Goal: Information Seeking & Learning: Learn about a topic

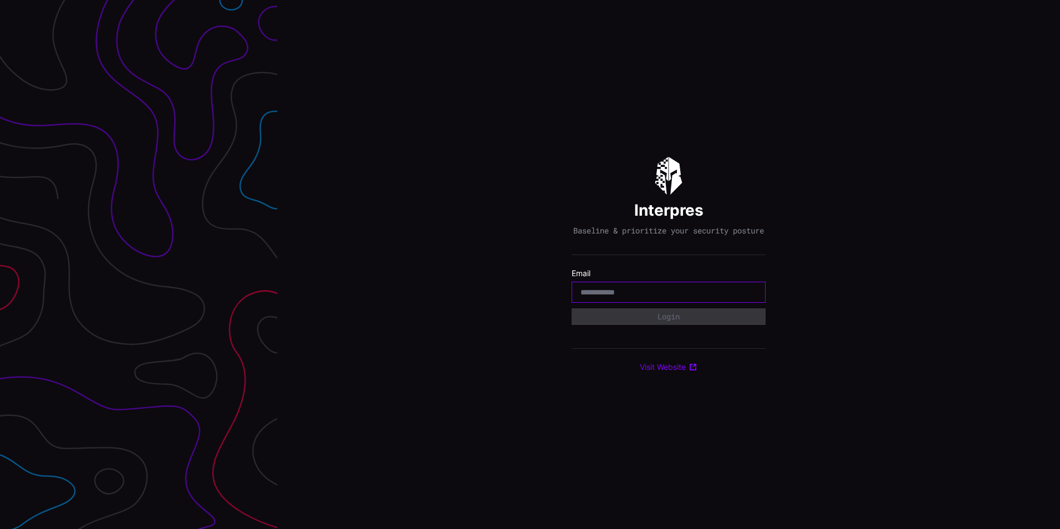
click at [644, 293] on input "email" at bounding box center [669, 292] width 176 height 10
type input "**********"
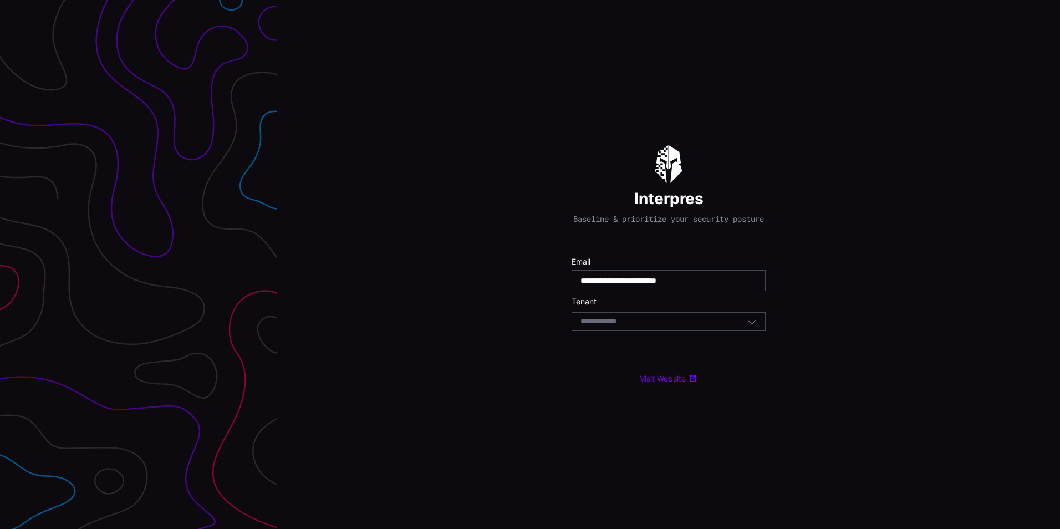
click at [648, 327] on div "Select Tenant" at bounding box center [664, 322] width 166 height 10
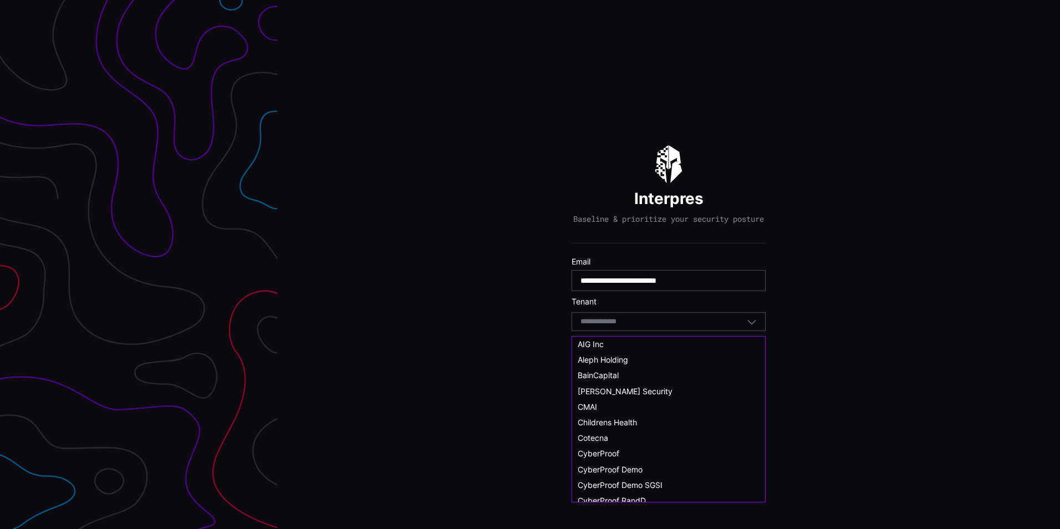
click at [628, 470] on span "CyberProof Demo" at bounding box center [610, 469] width 65 height 9
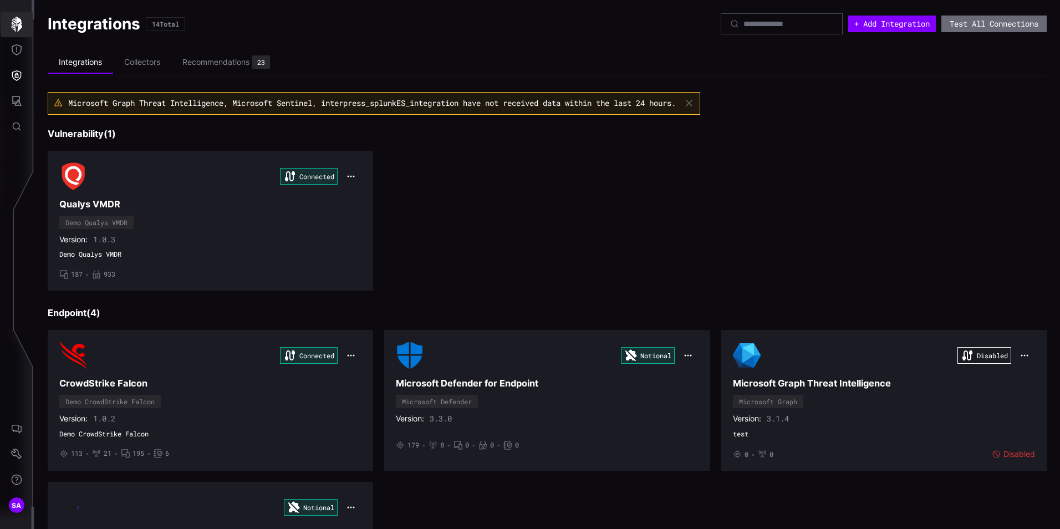
click at [14, 30] on icon "button" at bounding box center [16, 25] width 11 height 16
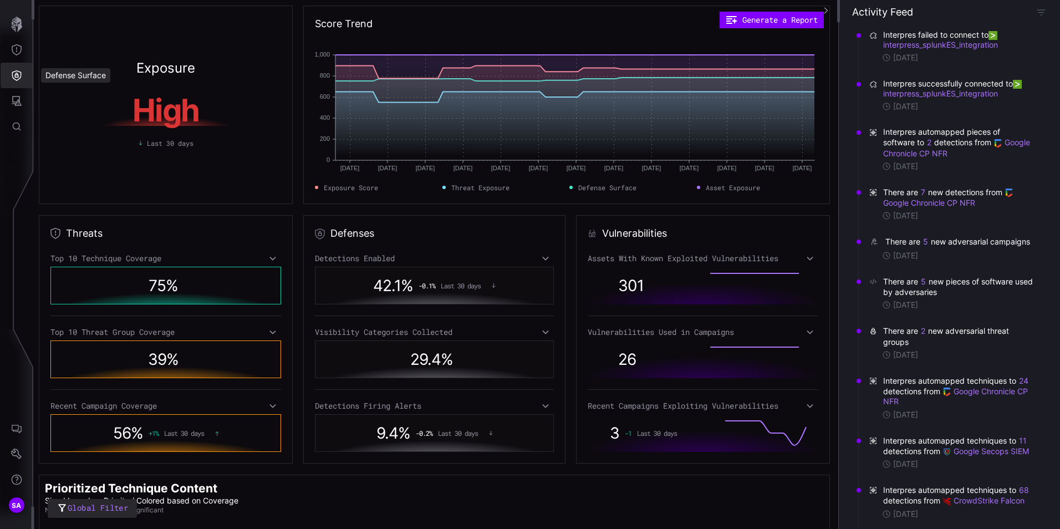
click at [22, 77] on icon "Defense Surface" at bounding box center [16, 75] width 11 height 11
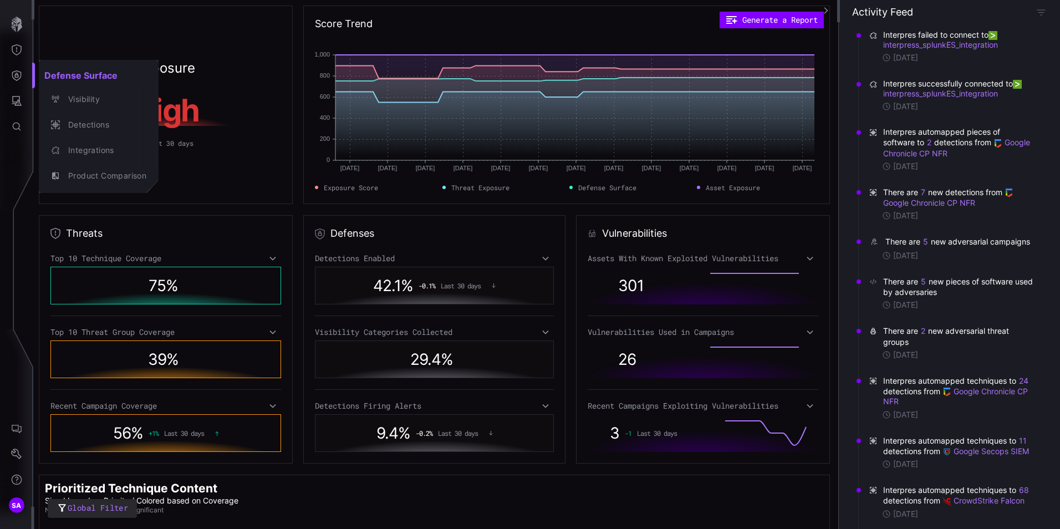
click at [15, 75] on div at bounding box center [530, 264] width 1060 height 529
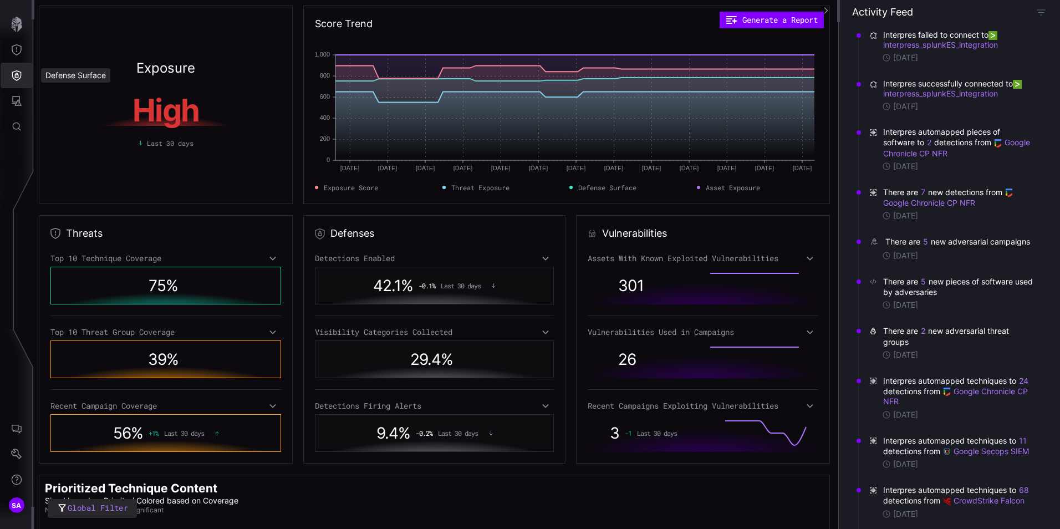
click at [15, 75] on icon "Defense Surface" at bounding box center [16, 75] width 9 height 11
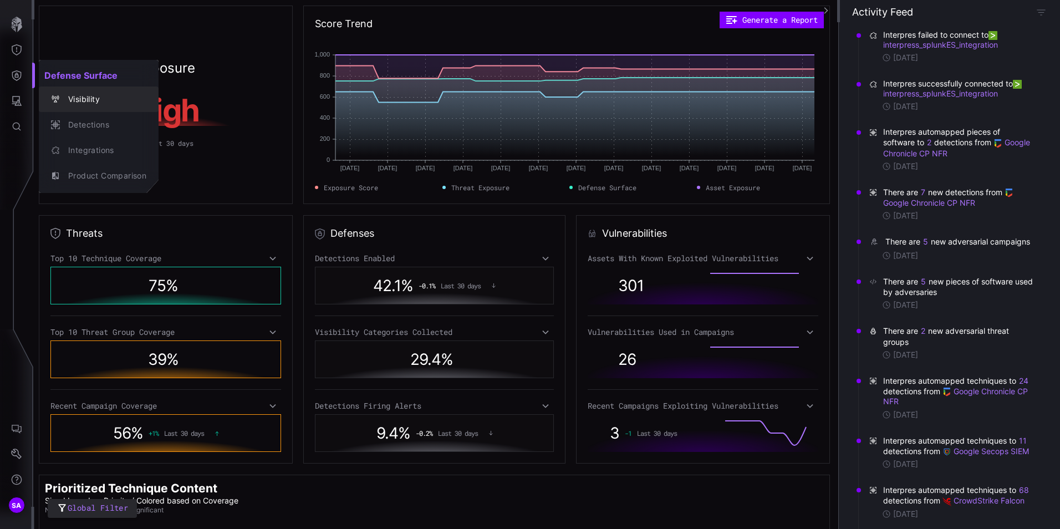
click at [86, 104] on div "Visibility" at bounding box center [105, 100] width 84 height 14
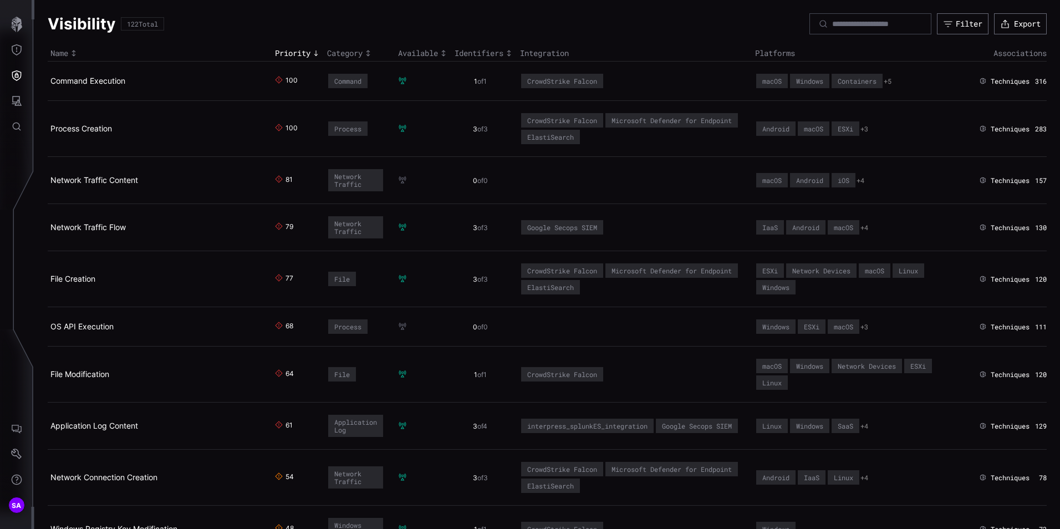
click at [103, 84] on link "Command Execution" at bounding box center [87, 80] width 75 height 9
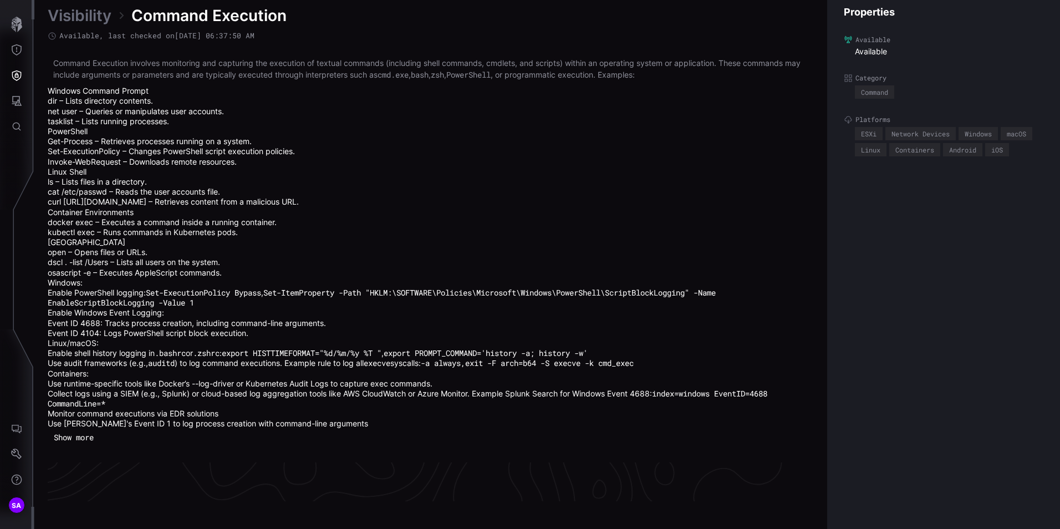
scroll to position [2480, 453]
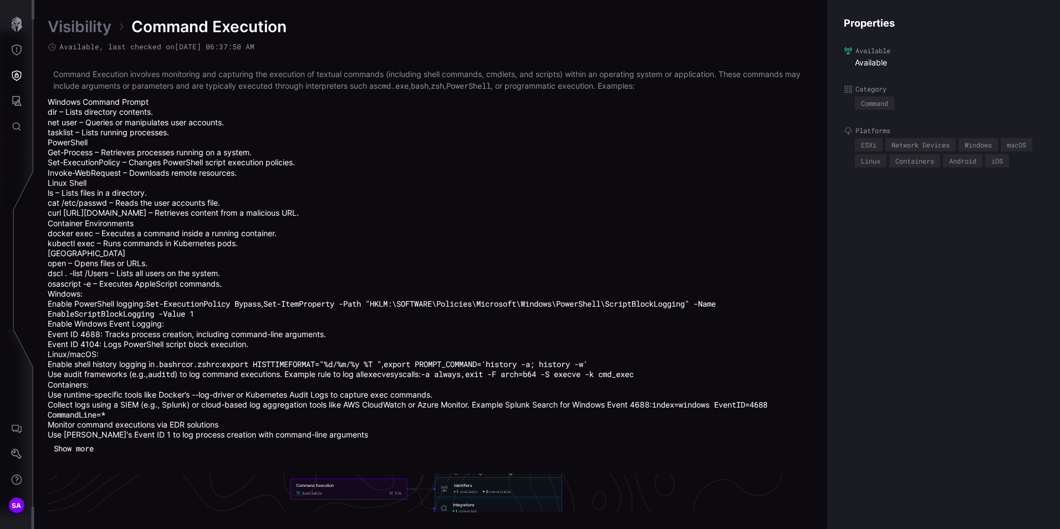
click at [390, 488] on div "Command Execution Available 316" at bounding box center [348, 489] width 105 height 13
click at [455, 489] on div "Identifiers 1 available 0 unavailable" at bounding box center [505, 488] width 103 height 11
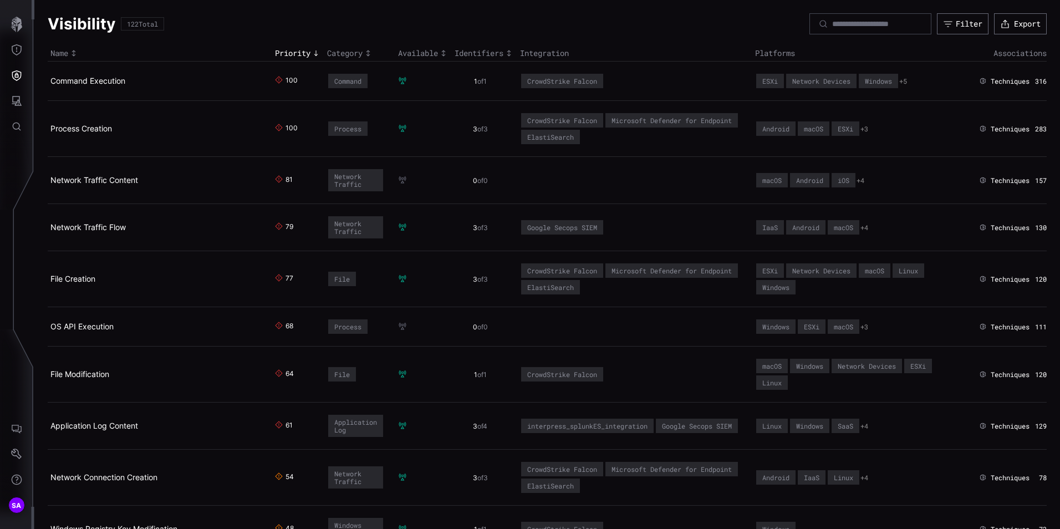
click at [95, 180] on link "Network Traffic Content" at bounding box center [94, 179] width 88 height 9
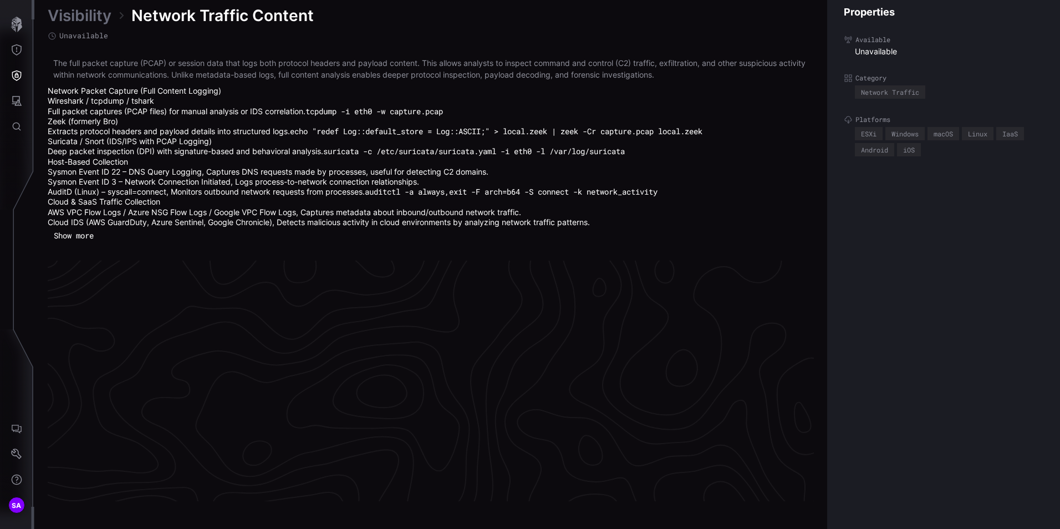
scroll to position [2380, 453]
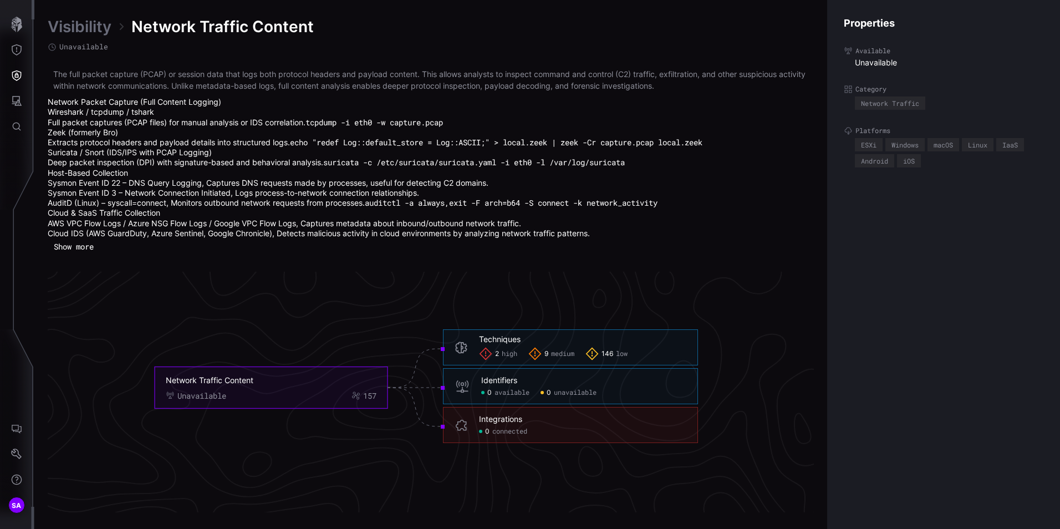
click at [344, 408] on foreignobject "Network Traffic Content Unavailable 157" at bounding box center [271, 388] width 233 height 42
click at [511, 351] on span "high" at bounding box center [510, 353] width 16 height 9
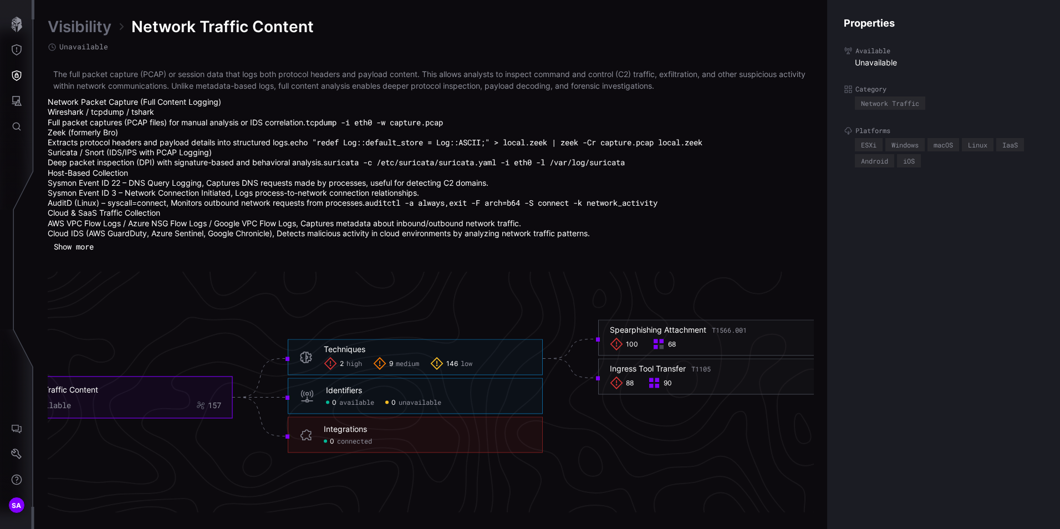
click at [412, 359] on span "medium" at bounding box center [407, 363] width 23 height 9
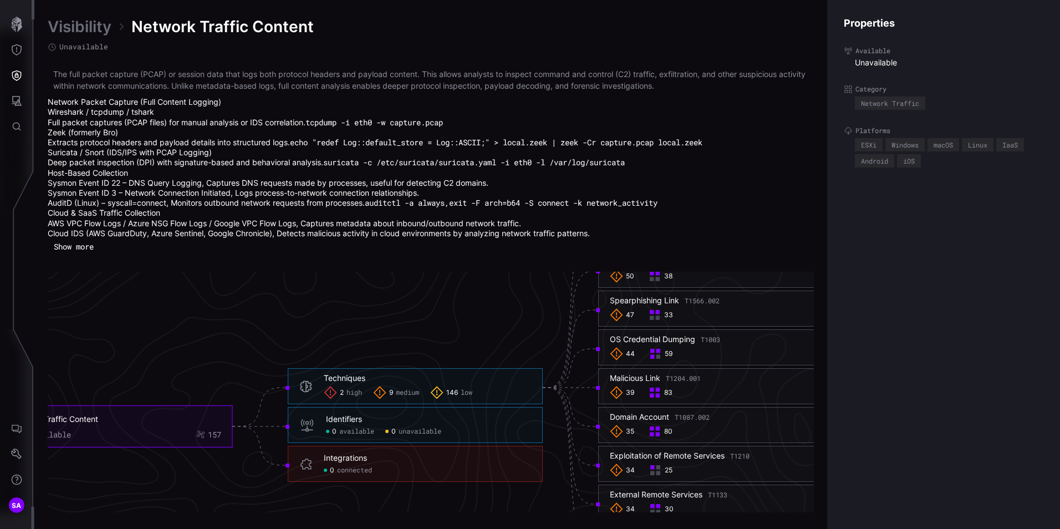
click at [458, 390] on span "146" at bounding box center [452, 392] width 12 height 9
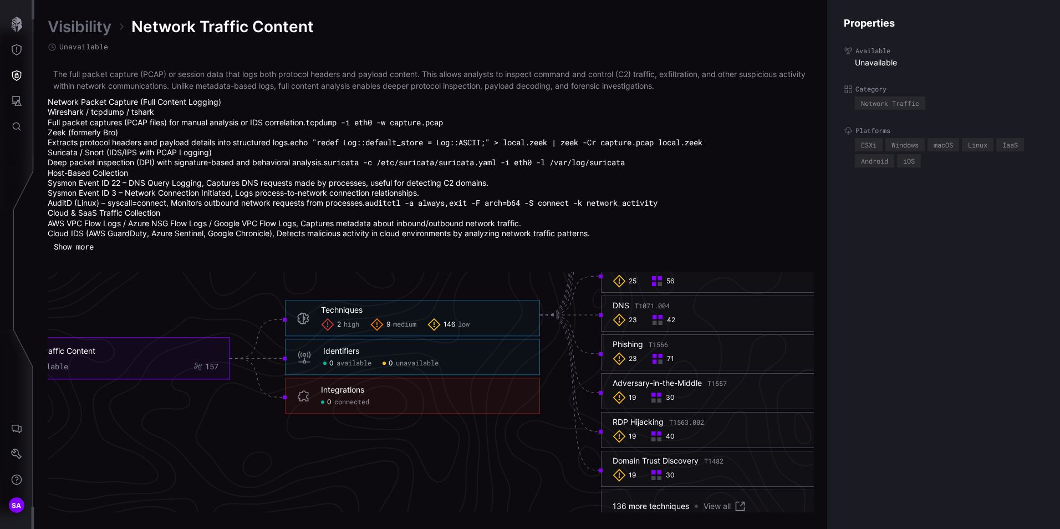
scroll to position [2546, 453]
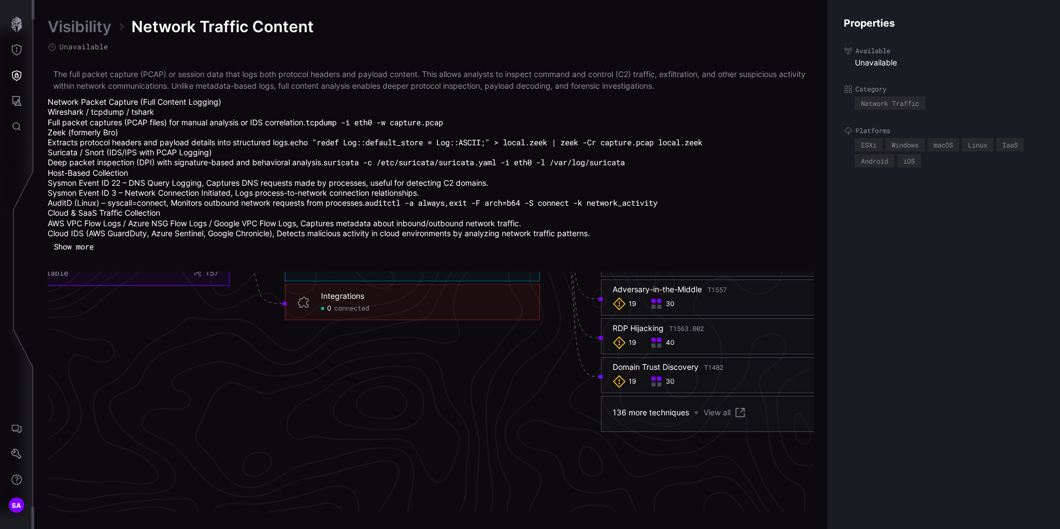
drag, startPoint x: 392, startPoint y: 348, endPoint x: 644, endPoint y: 467, distance: 279.3
click at [644, 467] on icon "Network Traffic Content Unavailable 157 Techniques 2 high 9 medium 146 low Tech…" at bounding box center [427, 221] width 1664 height 4991
drag, startPoint x: 397, startPoint y: 304, endPoint x: 597, endPoint y: 435, distance: 239.3
click at [597, 435] on icon "Network Traffic Content Unavailable 157 Techniques 2 high 9 medium 146 low Tech…" at bounding box center [427, 221] width 1664 height 4991
